Goal: Entertainment & Leisure: Consume media (video, audio)

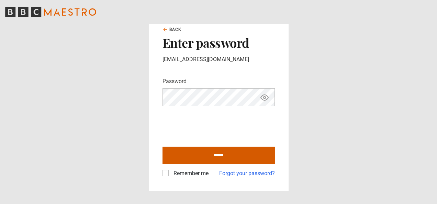
click at [226, 152] on input "******" at bounding box center [219, 155] width 112 height 17
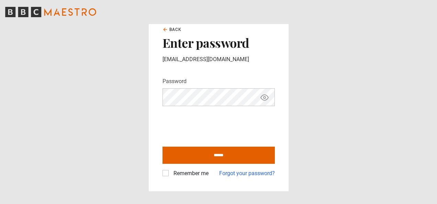
type input "**********"
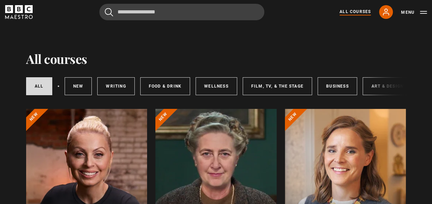
drag, startPoint x: 0, startPoint y: 0, endPoint x: 226, endPoint y: 152, distance: 272.6
click at [226, 152] on div at bounding box center [215, 191] width 121 height 165
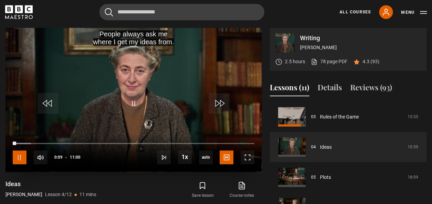
click at [17, 158] on span "Video Player" at bounding box center [20, 158] width 14 height 14
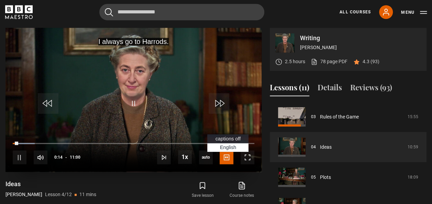
click at [226, 155] on span "Video Player" at bounding box center [227, 158] width 14 height 14
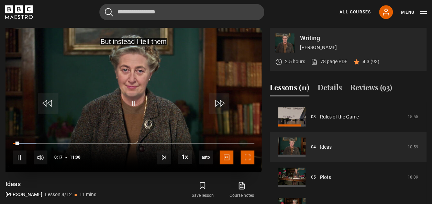
click at [246, 156] on span "Video Player" at bounding box center [248, 158] width 14 height 14
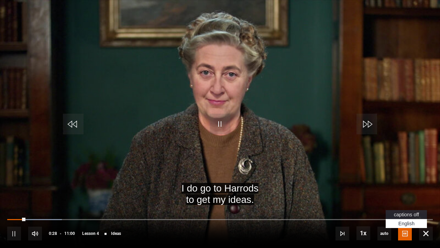
click at [398, 204] on span "captions off" at bounding box center [406, 215] width 25 height 6
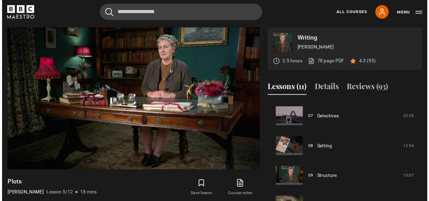
scroll to position [214, 0]
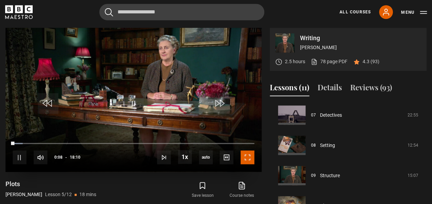
click at [248, 160] on span "Video Player" at bounding box center [248, 158] width 14 height 14
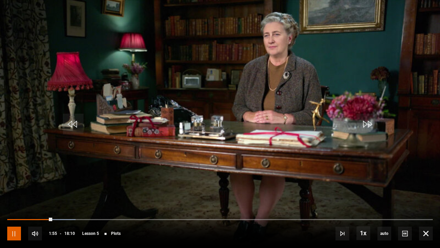
click at [14, 204] on span "Video Player" at bounding box center [14, 233] width 14 height 14
drag, startPoint x: 11, startPoint y: 166, endPoint x: 31, endPoint y: 170, distance: 19.6
click at [31, 170] on video "Video Player" at bounding box center [220, 124] width 440 height 248
click at [218, 125] on span "Video Player" at bounding box center [220, 123] width 21 height 21
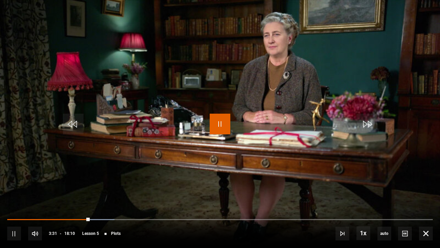
click at [219, 122] on span "Video Player" at bounding box center [220, 123] width 21 height 21
click at [221, 121] on span "Video Player" at bounding box center [220, 123] width 21 height 21
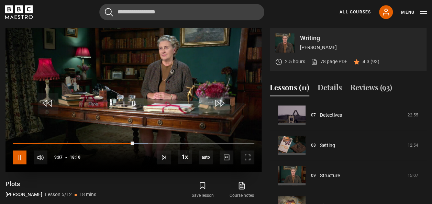
click at [17, 159] on span "Video Player" at bounding box center [20, 158] width 14 height 14
